Goal: Task Accomplishment & Management: Manage account settings

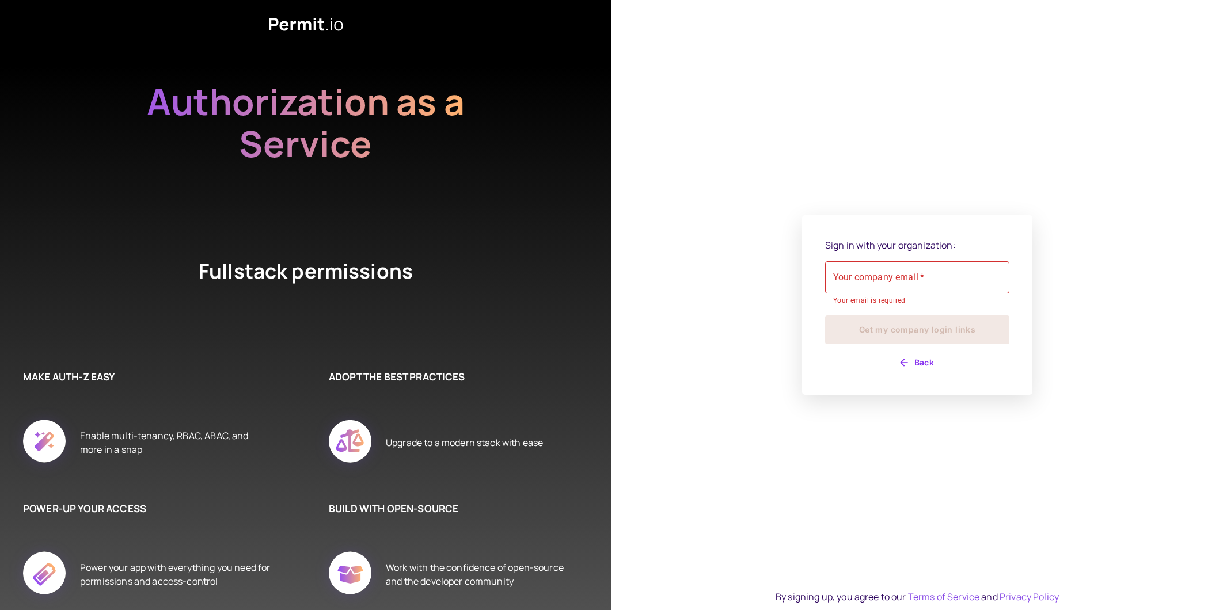
click at [889, 267] on div "Your company email   * Your company email   * Your email is required" at bounding box center [917, 283] width 184 height 45
click at [883, 283] on input "Your company email   *" at bounding box center [917, 277] width 184 height 32
type input "**********"
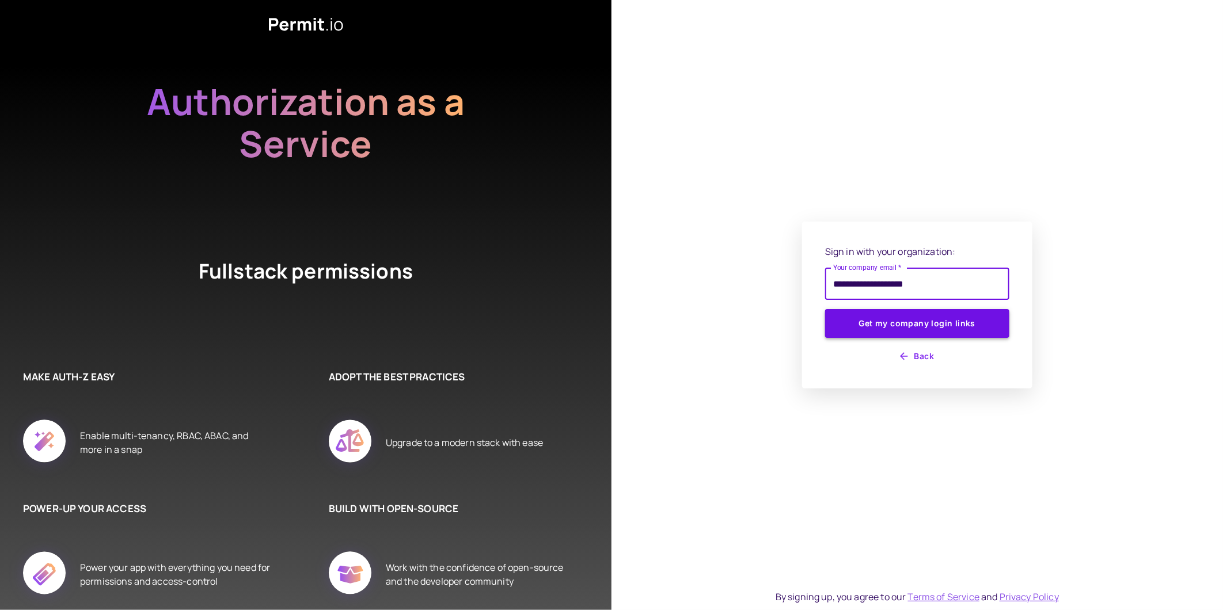
click at [911, 327] on button "Get my company login links" at bounding box center [917, 323] width 184 height 29
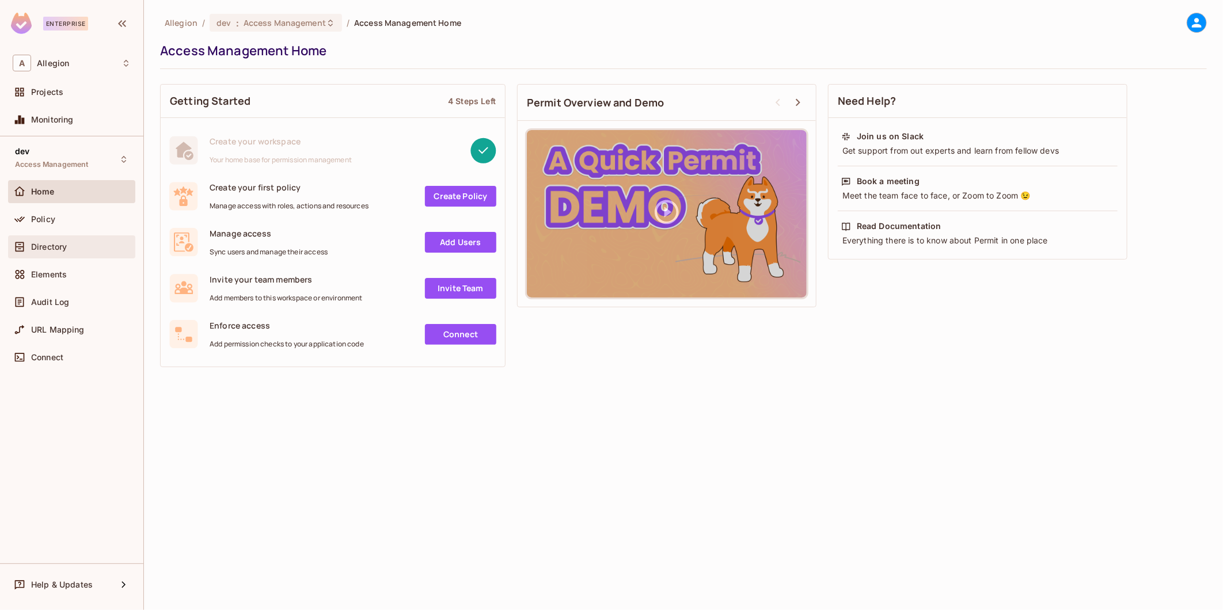
click at [72, 246] on div "Directory" at bounding box center [81, 246] width 100 height 9
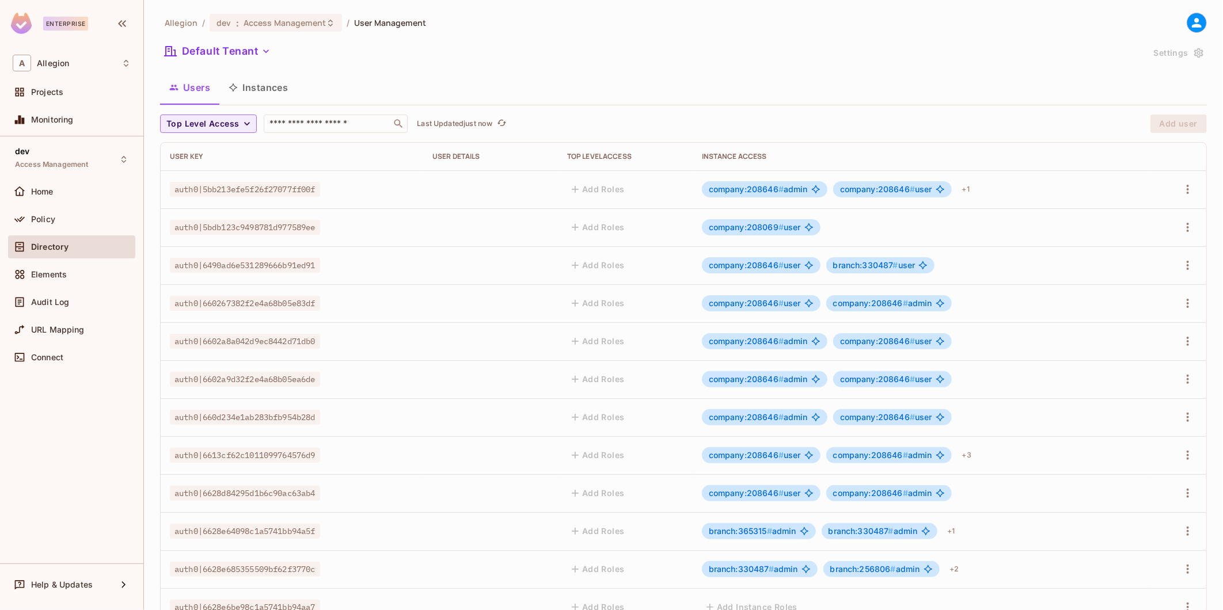
click at [738, 186] on span "company:208646 #" at bounding box center [746, 189] width 75 height 10
click at [18, 222] on icon at bounding box center [20, 220] width 12 height 12
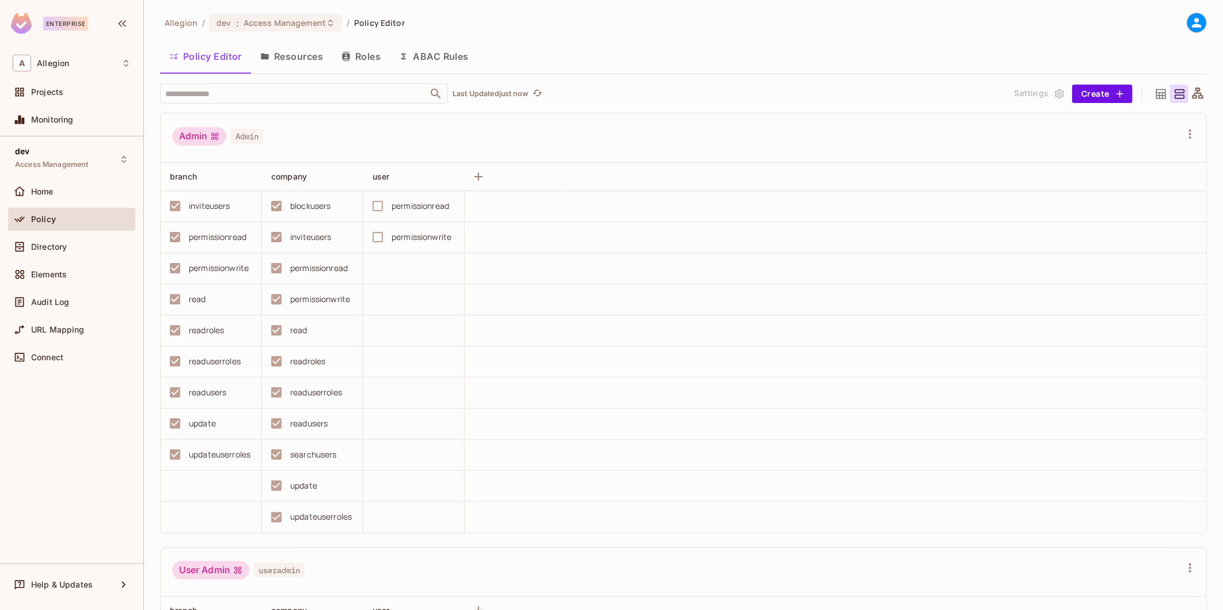
click at [318, 47] on button "Resources" at bounding box center [291, 56] width 81 height 29
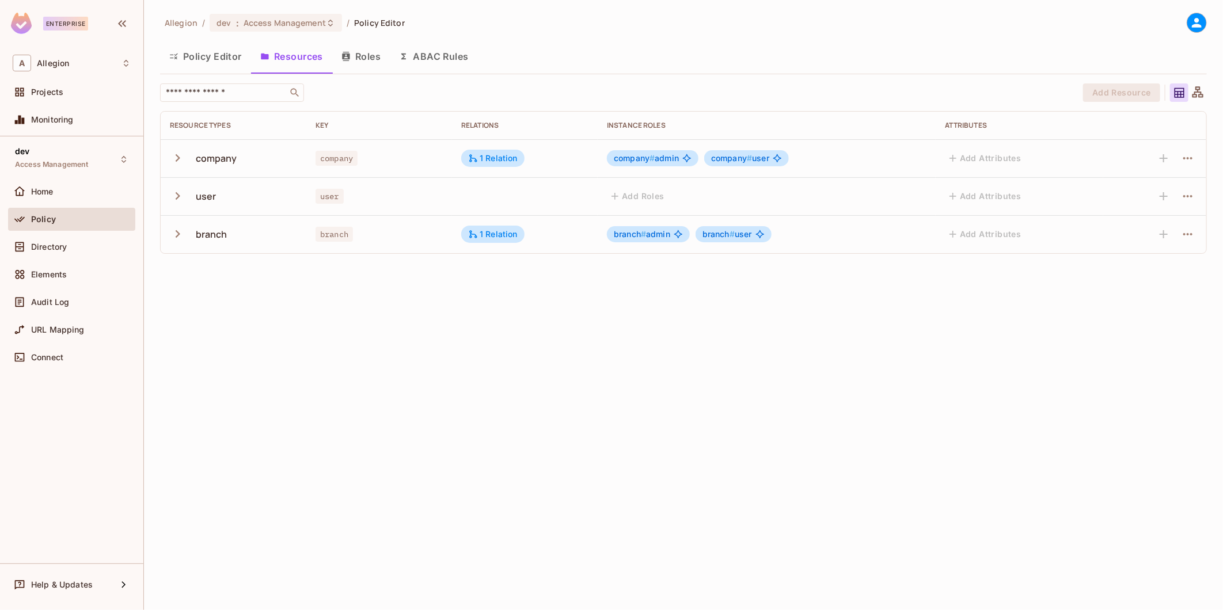
click at [171, 158] on icon "button" at bounding box center [178, 158] width 16 height 16
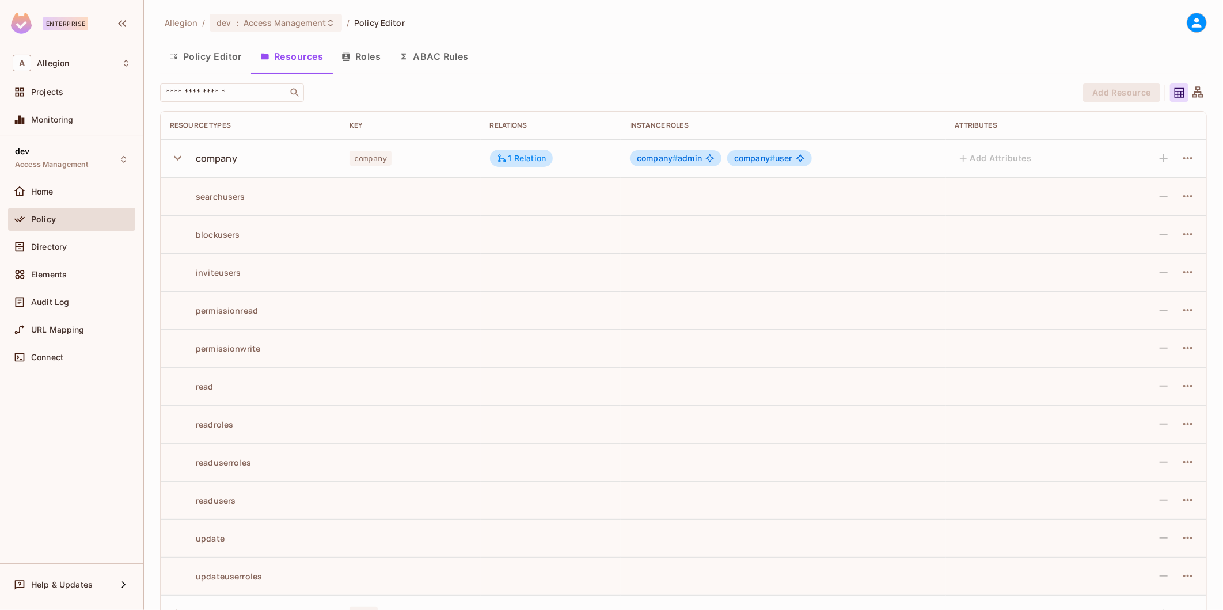
click at [171, 158] on icon "button" at bounding box center [178, 158] width 16 height 16
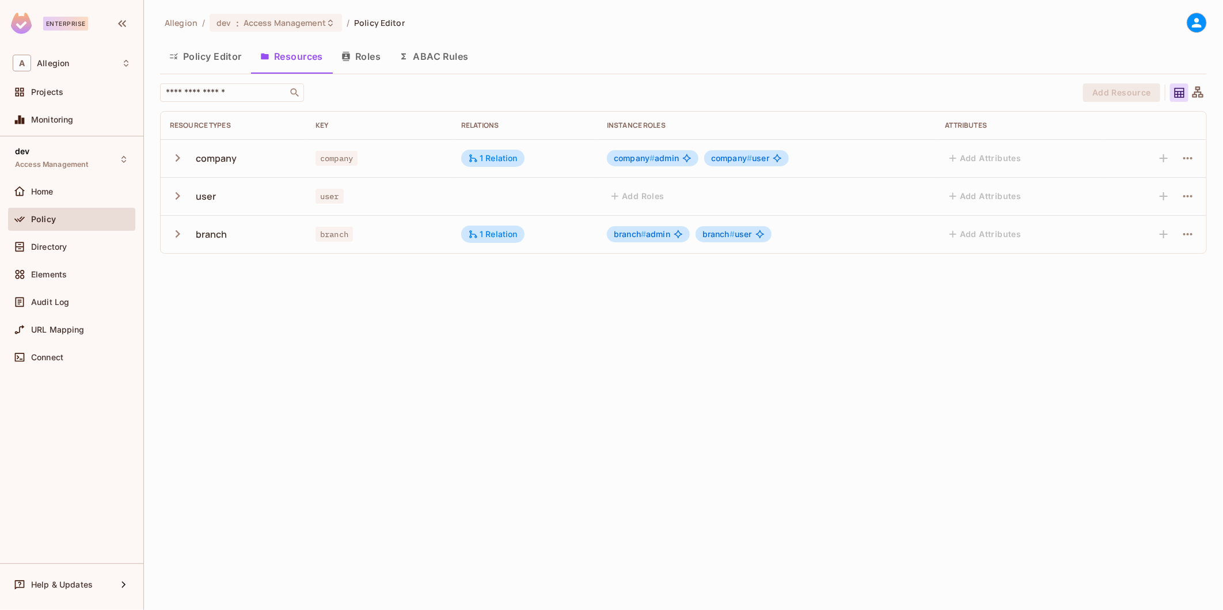
click at [514, 302] on div "Allegion / dev : Access Management / Policy Editor Policy Editor Resources Role…" at bounding box center [683, 305] width 1079 height 610
click at [177, 196] on icon "button" at bounding box center [178, 196] width 16 height 16
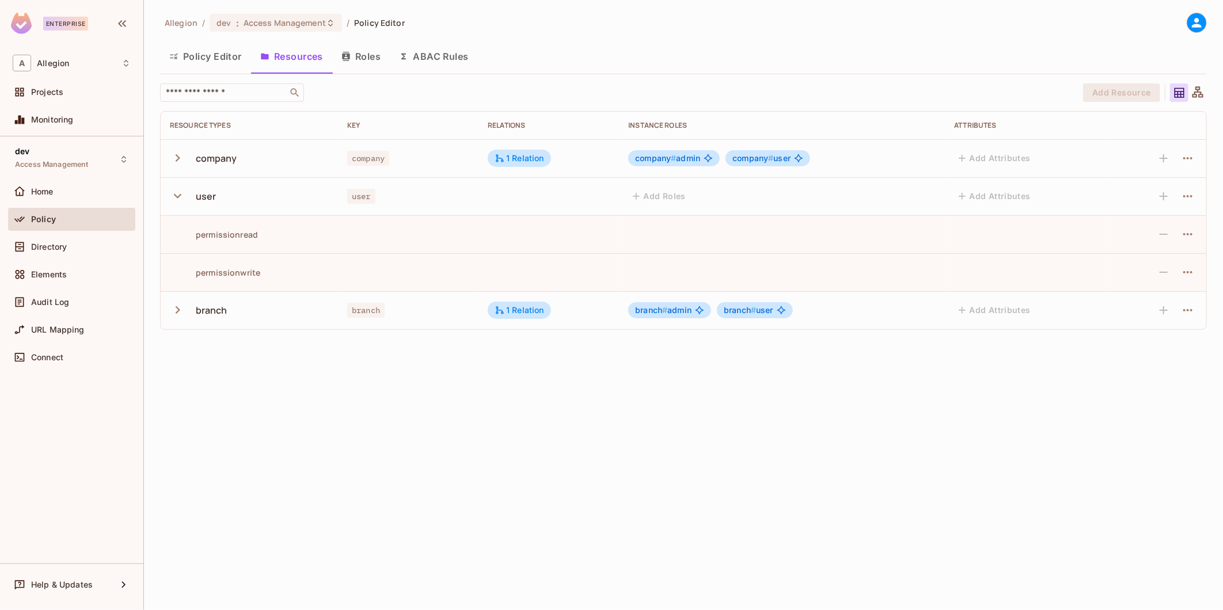
click at [177, 196] on icon "button" at bounding box center [178, 196] width 16 height 16
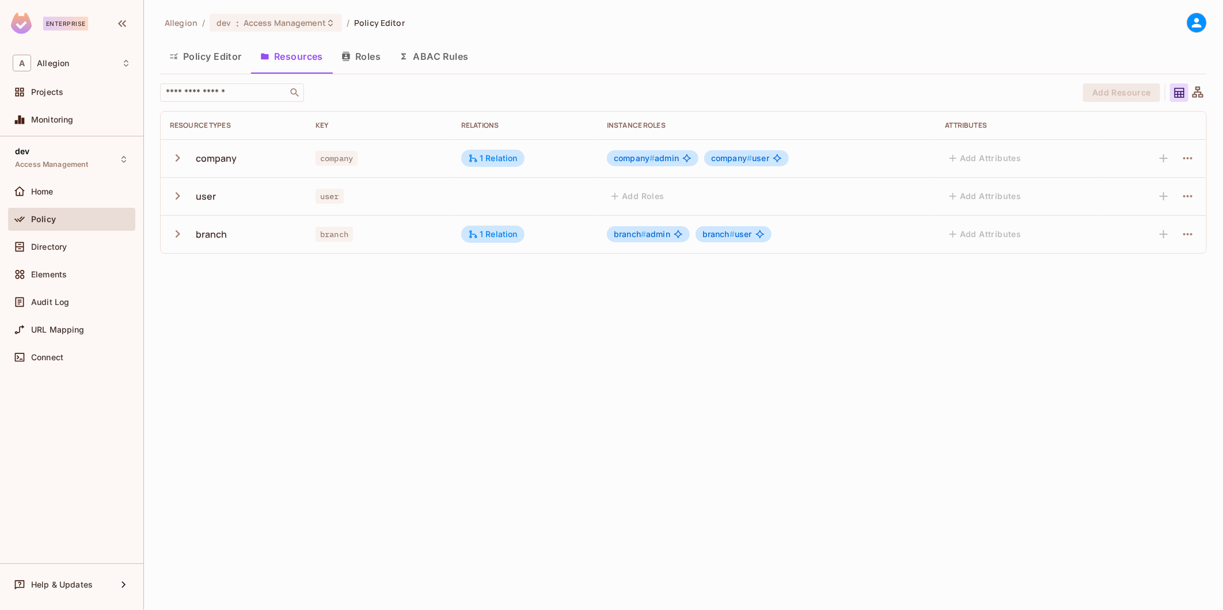
click at [176, 229] on icon "button" at bounding box center [178, 234] width 16 height 16
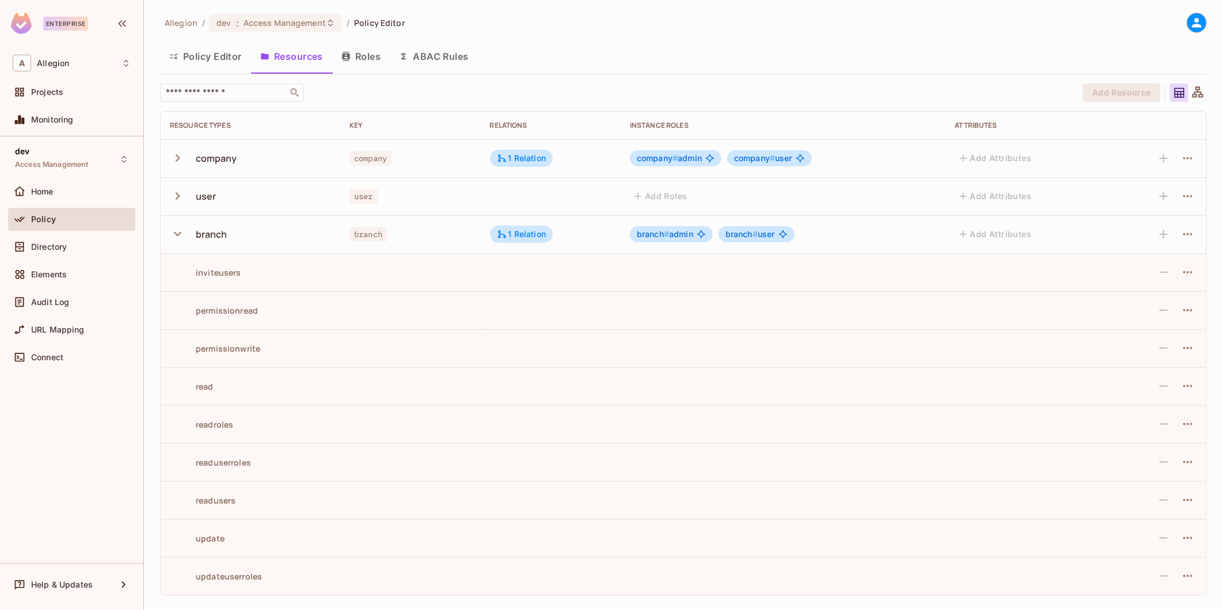
click at [223, 281] on td "inviteusers" at bounding box center [251, 272] width 180 height 38
click at [499, 234] on icon at bounding box center [502, 234] width 8 height 8
click at [255, 235] on div at bounding box center [611, 305] width 1223 height 610
click at [210, 236] on div "branch" at bounding box center [212, 234] width 32 height 13
click at [177, 233] on icon "button" at bounding box center [178, 234] width 16 height 16
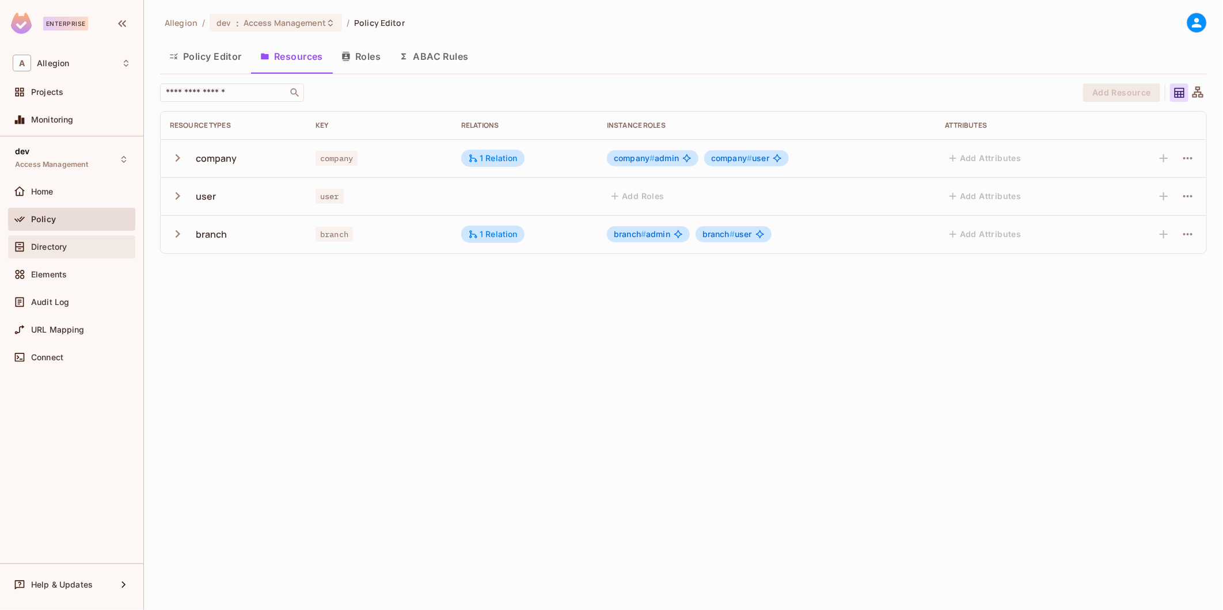
click at [78, 240] on div "Directory" at bounding box center [72, 247] width 118 height 14
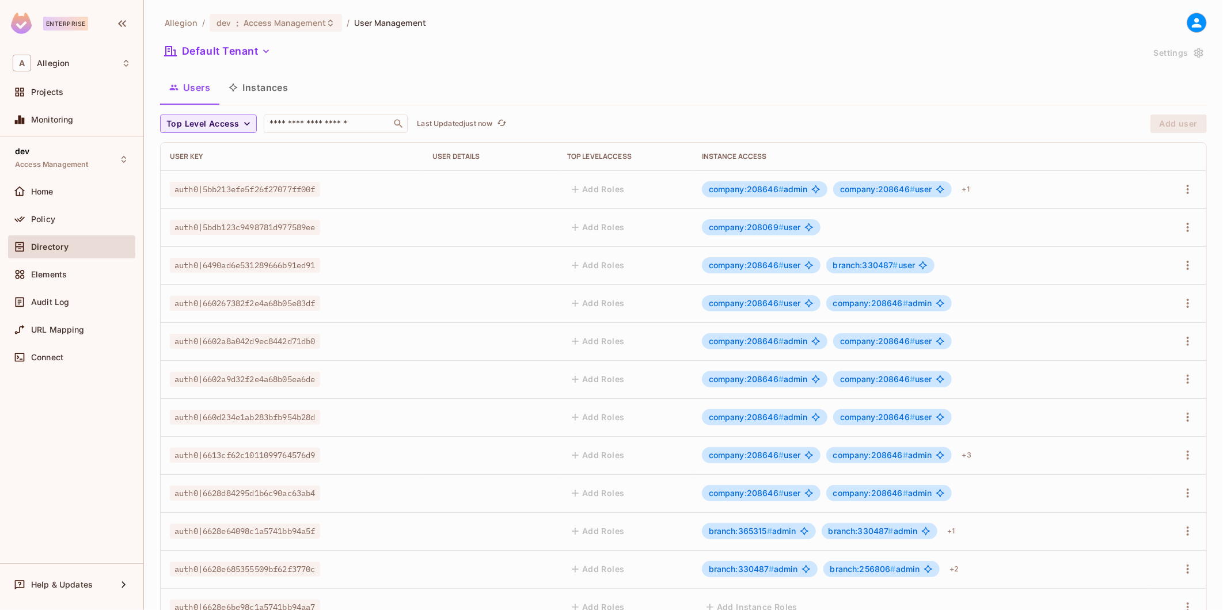
click at [301, 180] on td "auth0|5bb213efe5f26f27077ff00f" at bounding box center [292, 189] width 263 height 38
click at [298, 187] on span "auth0|5bb213efe5f26f27077ff00f" at bounding box center [245, 189] width 150 height 15
click at [1181, 192] on icon "button" at bounding box center [1188, 190] width 14 height 14
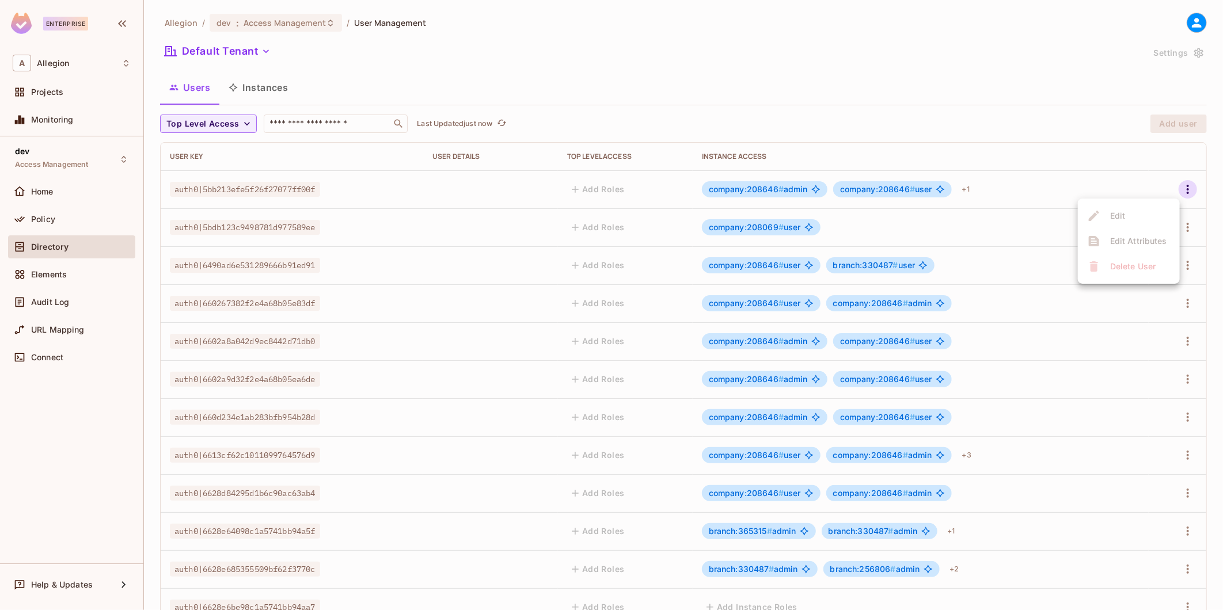
click at [471, 188] on div at bounding box center [611, 305] width 1223 height 610
drag, startPoint x: 309, startPoint y: 186, endPoint x: 220, endPoint y: 188, distance: 89.3
click at [220, 188] on span "auth0|5bb213efe5f26f27077ff00f" at bounding box center [245, 189] width 150 height 15
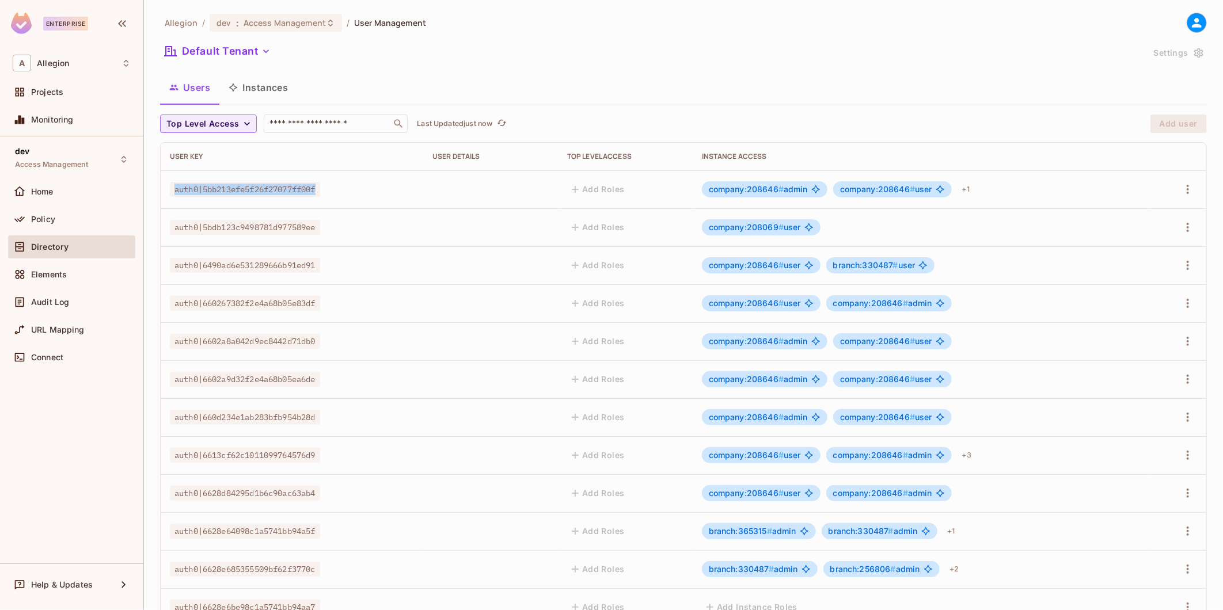
click at [220, 188] on span "auth0|5bb213efe5f26f27077ff00f" at bounding box center [245, 189] width 150 height 15
